Goal: Contribute content: Add original content to the website for others to see

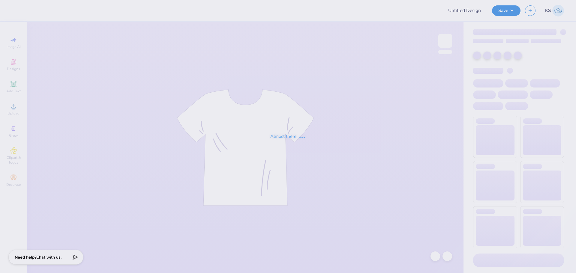
type input "Ski Team General Merch!"
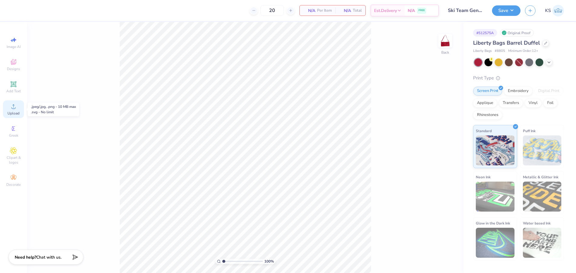
click at [9, 107] on div "Upload" at bounding box center [13, 109] width 21 height 18
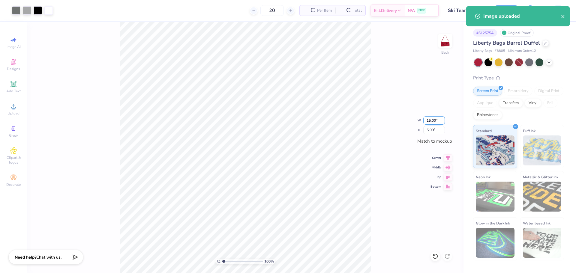
click at [430, 121] on input "15.00" at bounding box center [434, 120] width 22 height 8
type input "10.00"
type input "3.99"
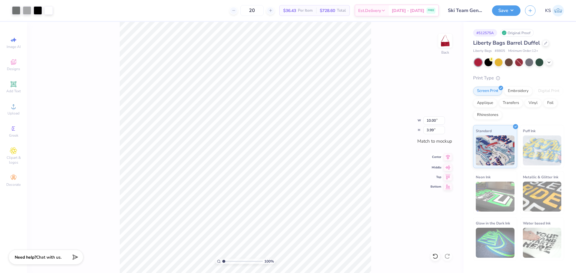
click at [447, 156] on icon at bounding box center [448, 157] width 8 height 7
click at [229, 259] on input "range" at bounding box center [242, 261] width 40 height 5
drag, startPoint x: 228, startPoint y: 262, endPoint x: 194, endPoint y: 258, distance: 34.4
type input "1"
click at [222, 259] on input "range" at bounding box center [242, 261] width 40 height 5
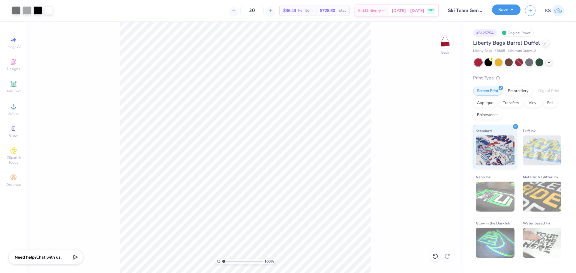
click at [510, 7] on button "Save" at bounding box center [506, 9] width 28 height 10
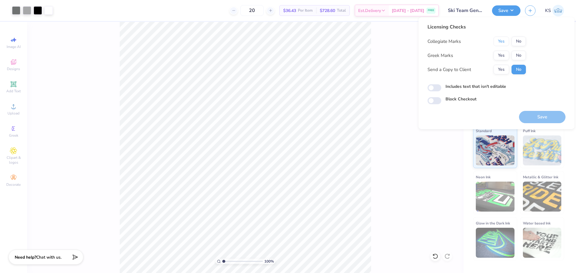
drag, startPoint x: 502, startPoint y: 40, endPoint x: 509, endPoint y: 49, distance: 11.5
click at [502, 40] on button "Yes" at bounding box center [501, 42] width 16 height 10
drag, startPoint x: 519, startPoint y: 60, endPoint x: 514, endPoint y: 62, distance: 5.7
click at [519, 61] on div "Collegiate Marks Yes No Greek Marks Yes No Send a Copy to Client Yes No" at bounding box center [476, 56] width 98 height 38
click at [504, 71] on button "Yes" at bounding box center [501, 70] width 16 height 10
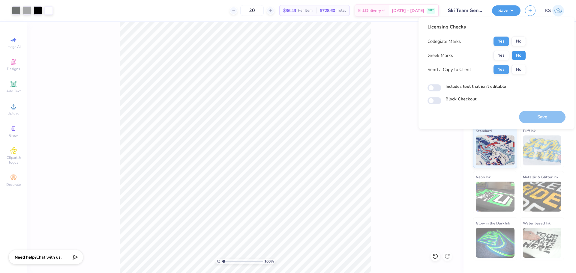
click at [514, 57] on button "No" at bounding box center [518, 56] width 14 height 10
click at [534, 115] on button "Save" at bounding box center [542, 117] width 46 height 12
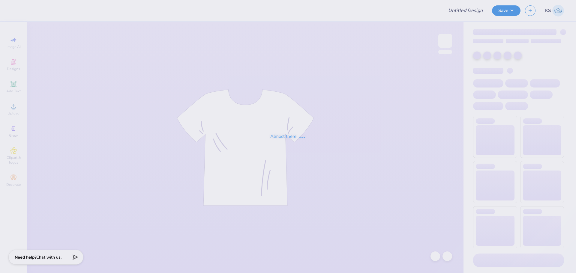
type input "[PERSON_NAME] : [GEOGRAPHIC_DATA]"
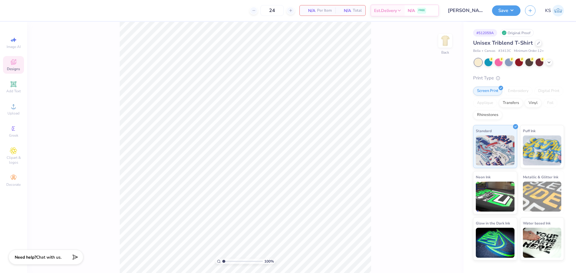
click at [17, 65] on div "Designs" at bounding box center [13, 65] width 21 height 18
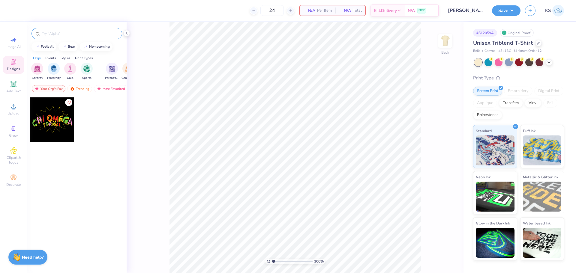
click at [94, 36] on input "text" at bounding box center [79, 34] width 77 height 6
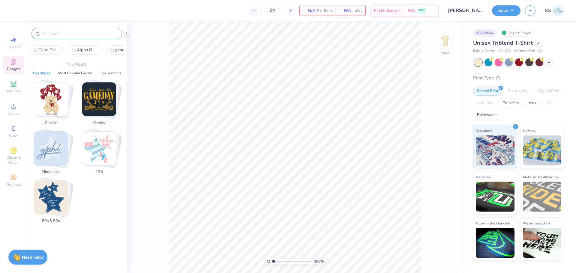
paste input "Vintage Bear Cheerleader Homecoming Shirt"
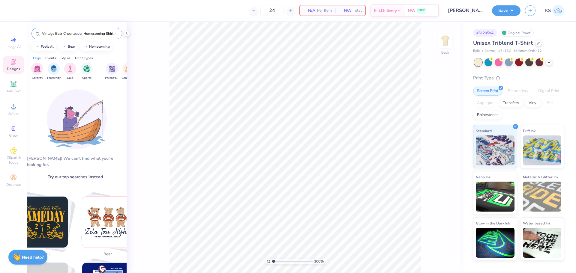
type input "Vintage Bear Cheerleader Homecoming Shirt"
click at [85, 31] on input "Vintage Bear Cheerleader Homecoming Shirt" at bounding box center [77, 34] width 73 height 6
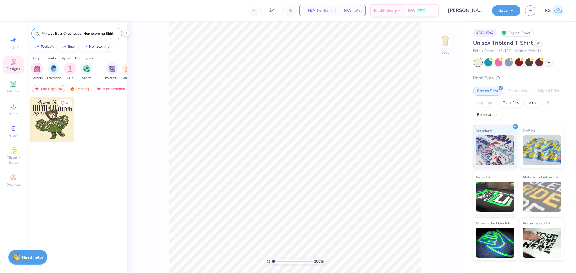
click at [51, 118] on div at bounding box center [52, 119] width 44 height 44
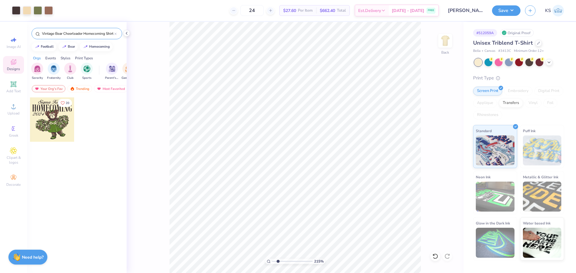
type input "2.15"
click at [278, 261] on input "range" at bounding box center [292, 261] width 40 height 5
type input "8.39"
type input "1.50"
type input "3.00"
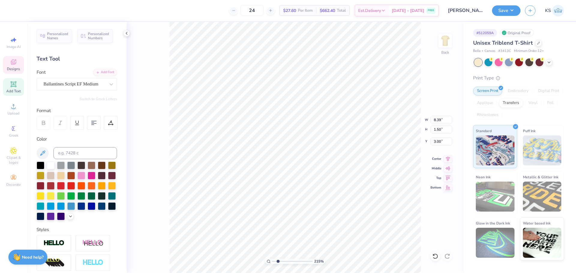
scroll to position [5, 2]
type textarea "Kappa Beta Phi"
type input "10.50"
type input "1.49"
type input "3.66"
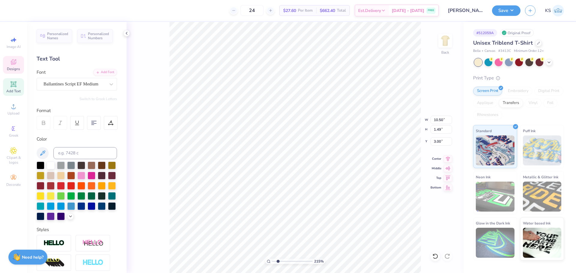
type input "1.01"
type input "6.72"
type textarea "2025"
type input "1.63"
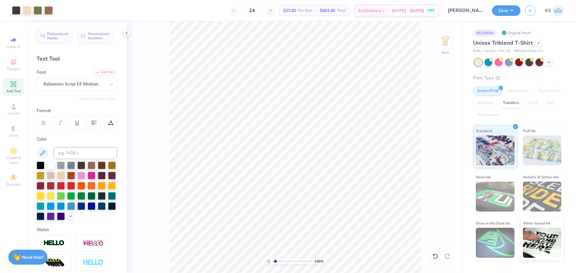
click at [276, 261] on input "range" at bounding box center [292, 261] width 40 height 5
click at [432, 255] on div at bounding box center [435, 257] width 10 height 10
type input "5.81"
click at [15, 11] on div at bounding box center [16, 10] width 8 height 8
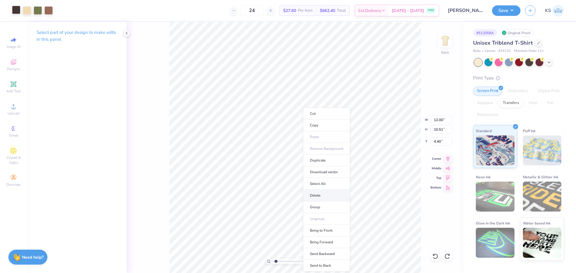
click at [329, 195] on li "Delete" at bounding box center [326, 196] width 47 height 12
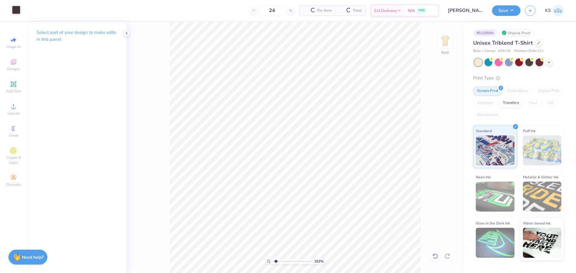
click at [435, 254] on icon at bounding box center [435, 256] width 6 height 6
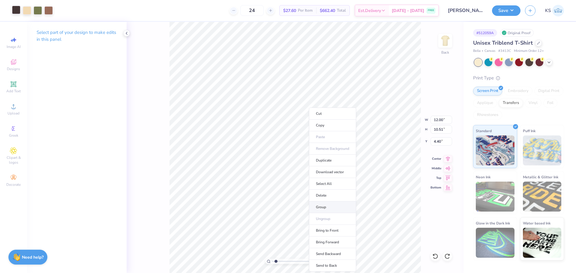
click at [336, 208] on li "Group" at bounding box center [332, 208] width 47 height 12
type input "10.10"
type input "9.17"
type input "5.74"
click at [435, 141] on input "5.74" at bounding box center [441, 141] width 22 height 8
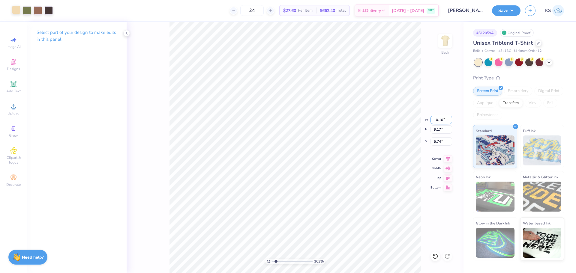
click at [441, 120] on input "10.10" at bounding box center [441, 120] width 22 height 8
click at [14, 108] on circle at bounding box center [13, 108] width 3 height 3
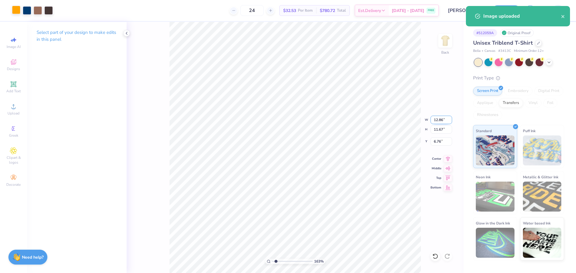
click at [439, 120] on input "12.86" at bounding box center [441, 120] width 22 height 8
paste input "0.10"
type input "10.10"
type input "9.17"
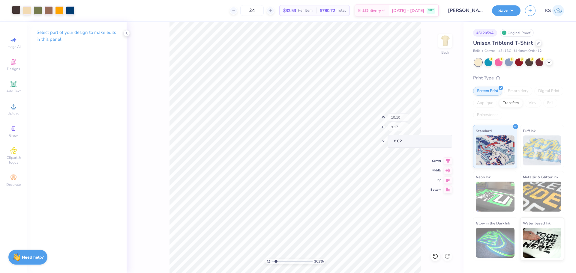
type input "5.74"
click at [438, 142] on input "8.02" at bounding box center [441, 141] width 22 height 8
paste input "5.74"
type input "5.74"
drag, startPoint x: 274, startPoint y: 261, endPoint x: 282, endPoint y: 259, distance: 7.9
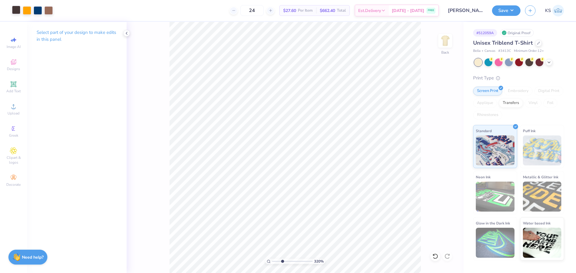
click at [282, 259] on input "range" at bounding box center [292, 261] width 40 height 5
type input "1"
click at [272, 259] on input "range" at bounding box center [292, 261] width 40 height 5
click at [438, 142] on input "5.94" at bounding box center [441, 141] width 22 height 8
click at [438, 120] on input "10.10" at bounding box center [441, 120] width 22 height 8
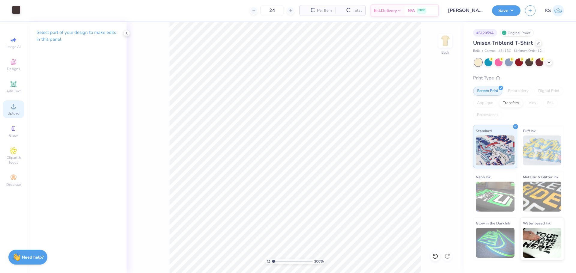
click at [12, 106] on icon at bounding box center [13, 106] width 7 height 7
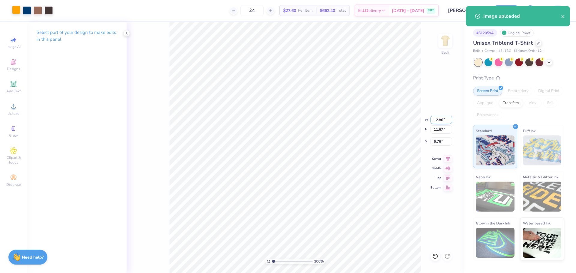
click at [444, 122] on input "12.86" at bounding box center [441, 120] width 22 height 8
paste input "0.10"
type input "10.10"
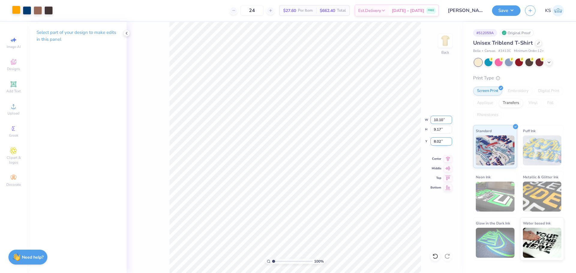
type input "9.17"
click at [441, 143] on input "8.02" at bounding box center [441, 141] width 22 height 8
paste input "5.94"
type input "5.94"
click at [278, 262] on input "range" at bounding box center [292, 261] width 40 height 5
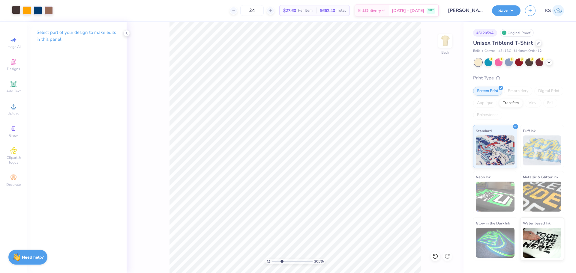
click at [282, 261] on input "range" at bounding box center [292, 261] width 40 height 5
click at [272, 261] on input "range" at bounding box center [292, 261] width 40 height 5
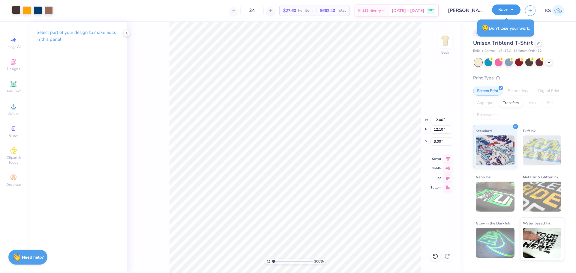
click at [502, 10] on button "Save" at bounding box center [506, 9] width 28 height 10
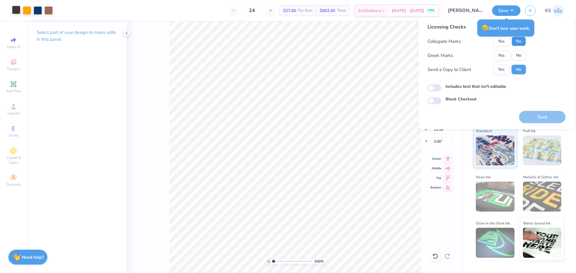
click at [519, 41] on button "No" at bounding box center [518, 42] width 14 height 10
click at [518, 55] on button "No" at bounding box center [518, 56] width 14 height 10
click at [504, 67] on button "Yes" at bounding box center [501, 70] width 16 height 10
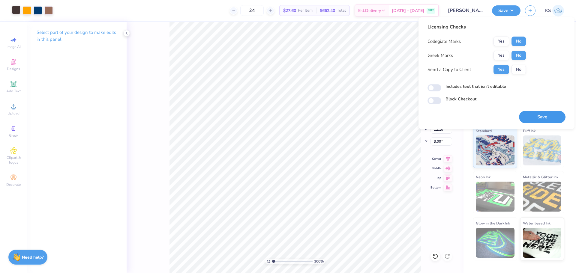
click at [538, 117] on button "Save" at bounding box center [542, 117] width 46 height 12
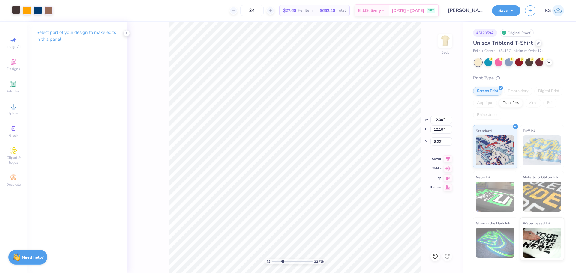
drag, startPoint x: 283, startPoint y: 262, endPoint x: 228, endPoint y: 259, distance: 54.4
click at [272, 259] on input "range" at bounding box center [292, 261] width 40 height 5
type input "1"
